Goal: Information Seeking & Learning: Learn about a topic

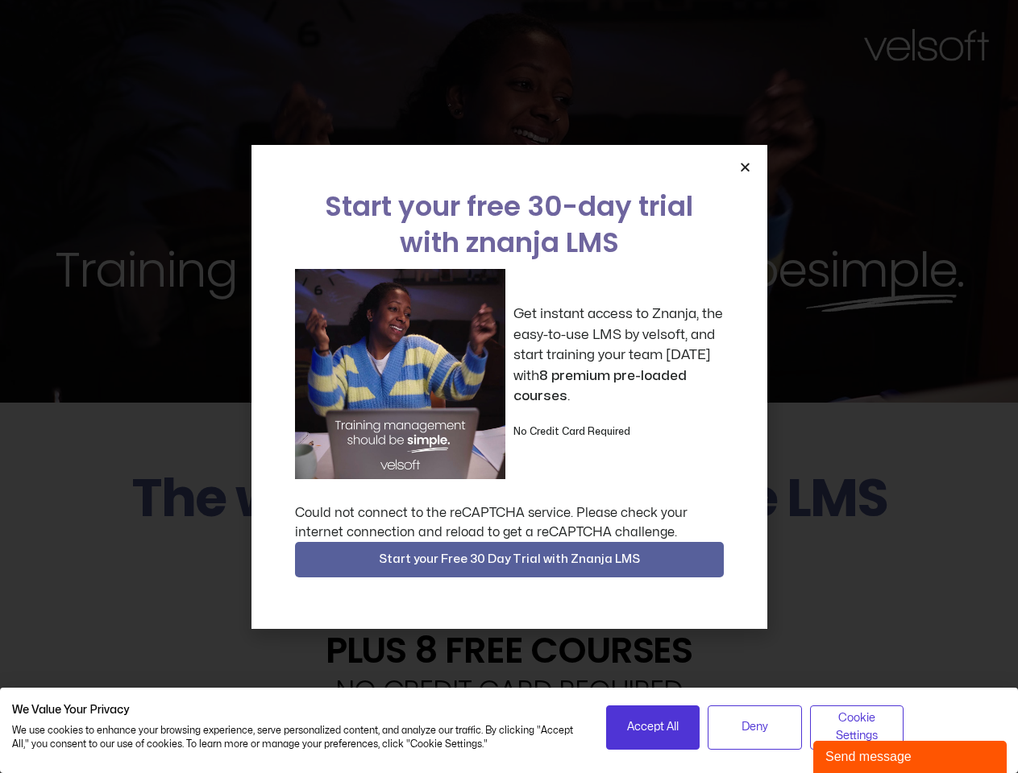
click at [508, 387] on div "Get instant access to Znanja, the easy-to-use LMS by velsoft, and start trainin…" at bounding box center [509, 374] width 429 height 210
click at [744, 167] on icon "Close" at bounding box center [745, 167] width 12 height 12
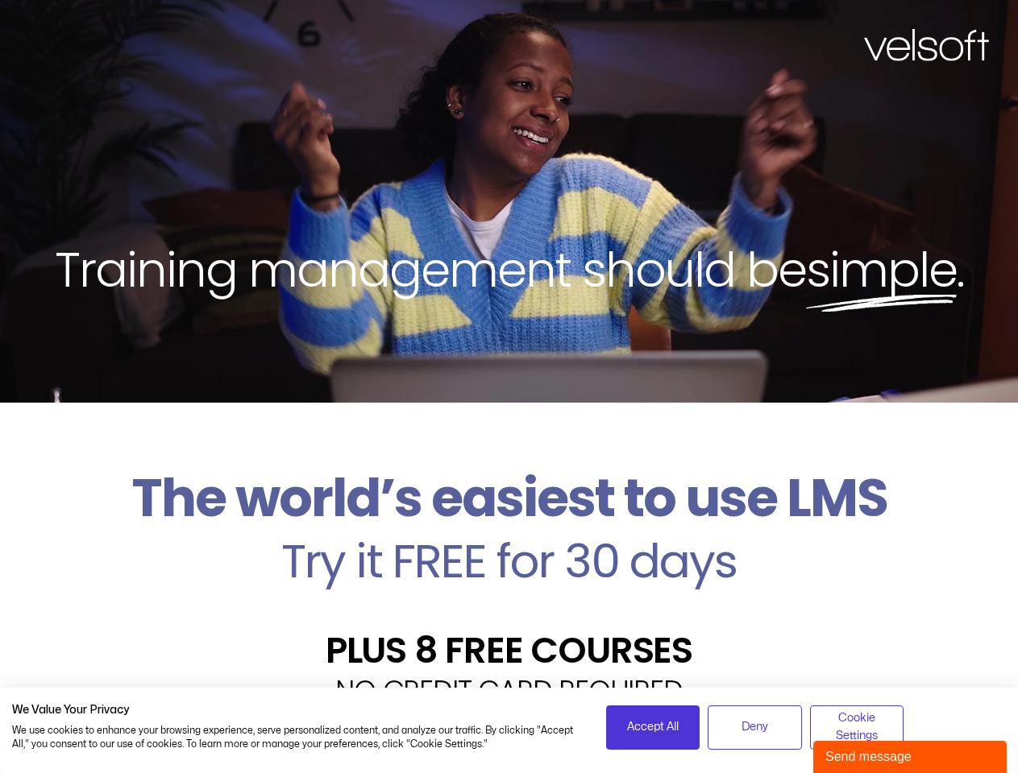
click at [509, 560] on h2 "Try it FREE for 30 days" at bounding box center [508, 561] width 993 height 47
click at [653, 728] on span "Accept All" at bounding box center [653, 728] width 52 height 18
click at [754, 728] on div "Velsoft’s Znanja LMS is built for small and medium-sized businesses that want t…" at bounding box center [508, 772] width 993 height 118
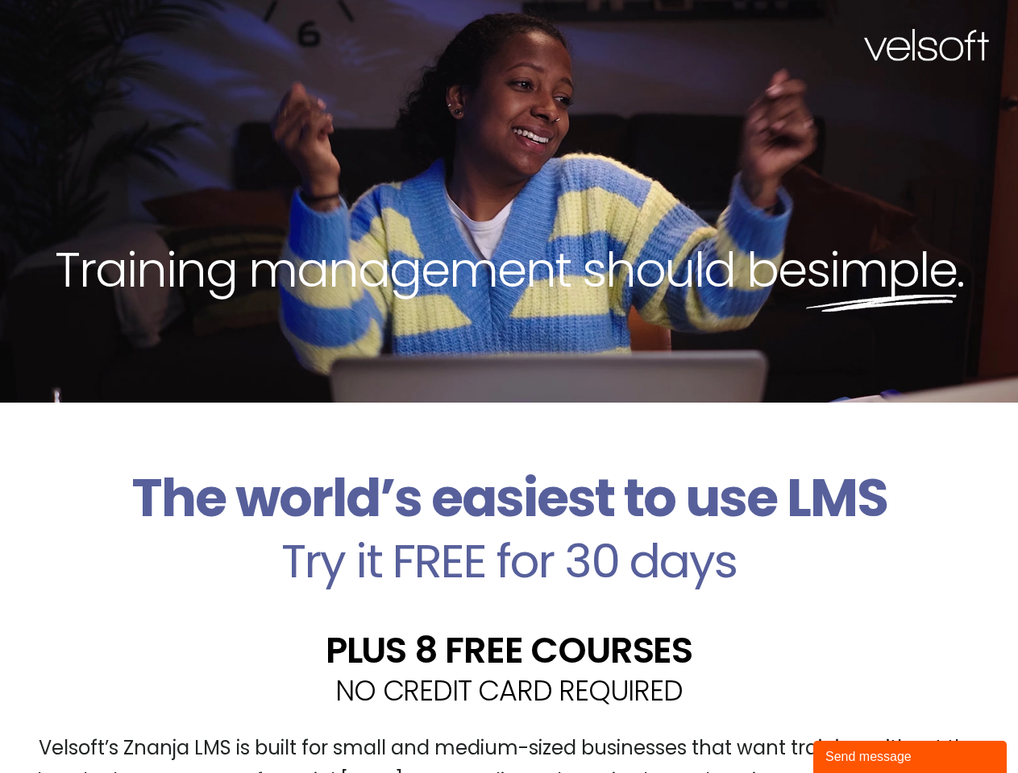
click at [856, 728] on div "Velsoft’s Znanja LMS is built for small and medium-sized businesses that want t…" at bounding box center [508, 772] width 993 height 118
click at [910, 757] on div "Send message" at bounding box center [909, 757] width 169 height 19
